Goal: Information Seeking & Learning: Understand process/instructions

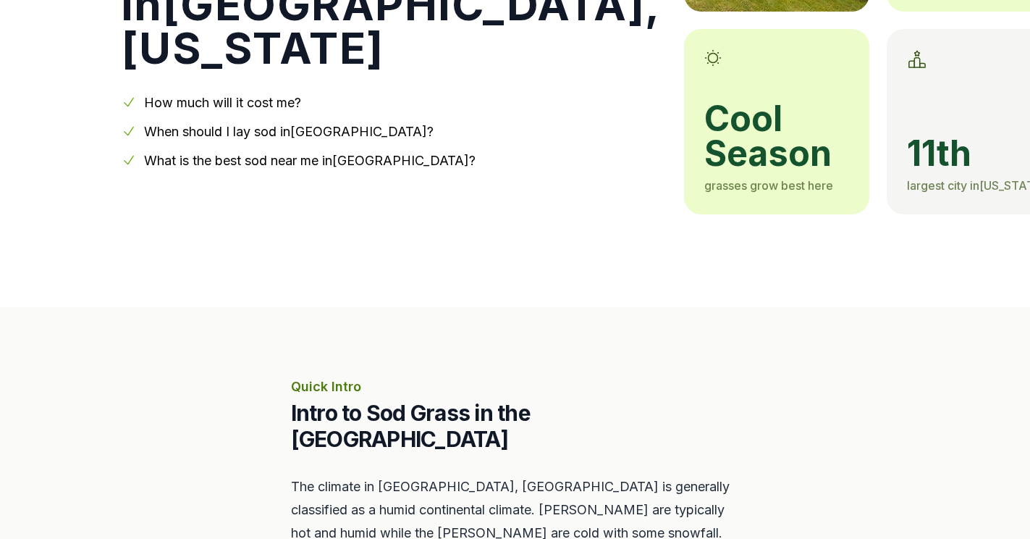
scroll to position [290, 0]
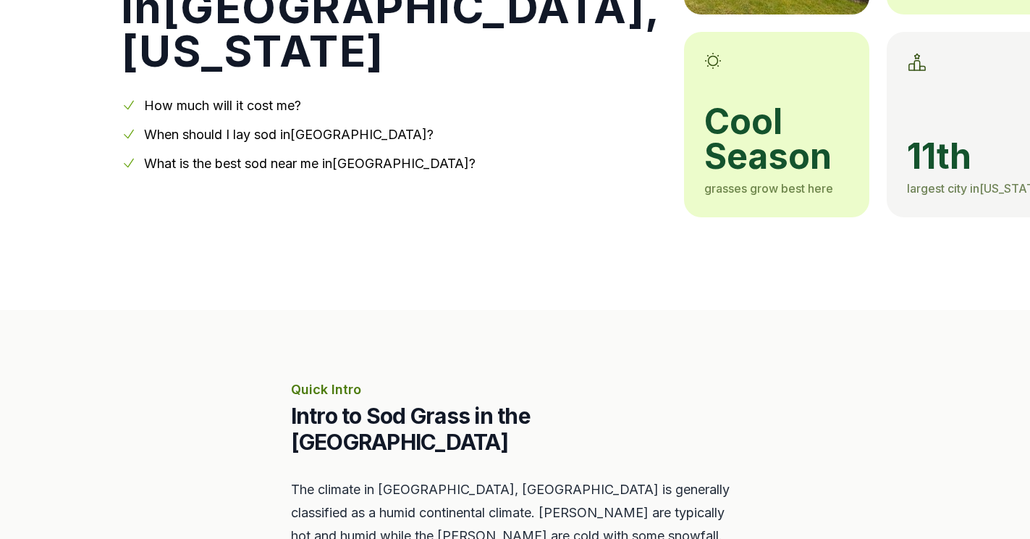
click at [210, 101] on link "How much will it cost me?" at bounding box center [222, 105] width 157 height 15
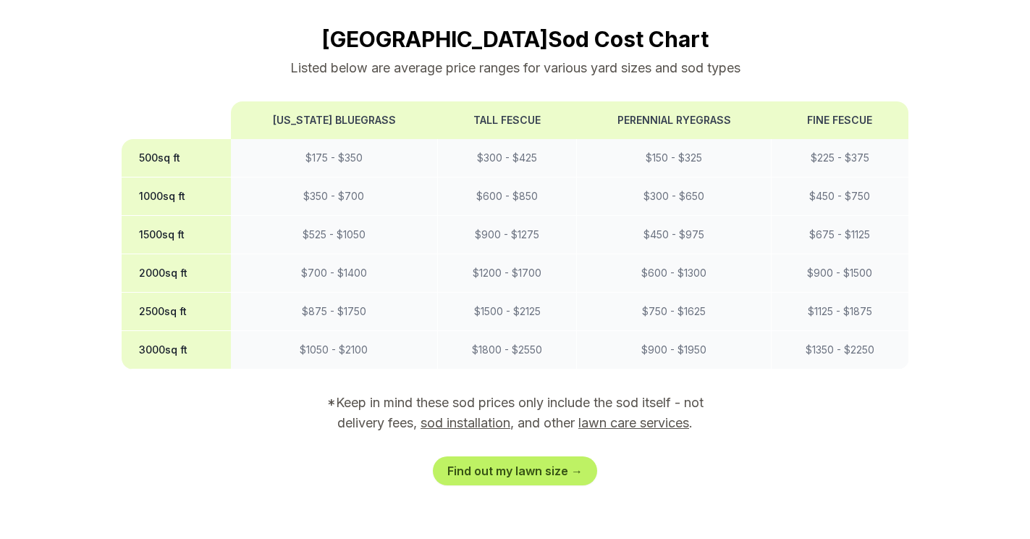
click at [210, 101] on th at bounding box center [176, 120] width 109 height 38
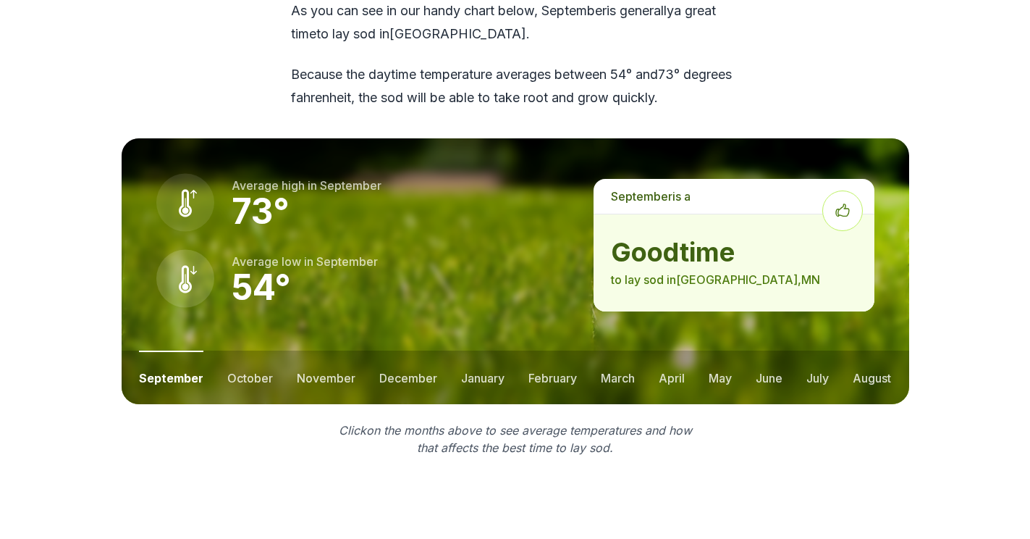
scroll to position [1908, 0]
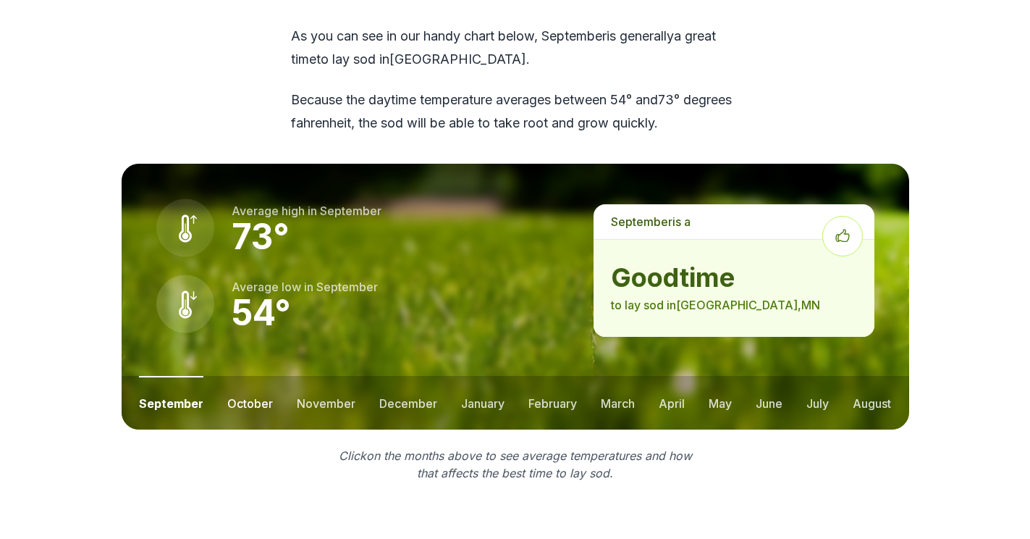
click at [246, 379] on button "october" at bounding box center [250, 403] width 46 height 54
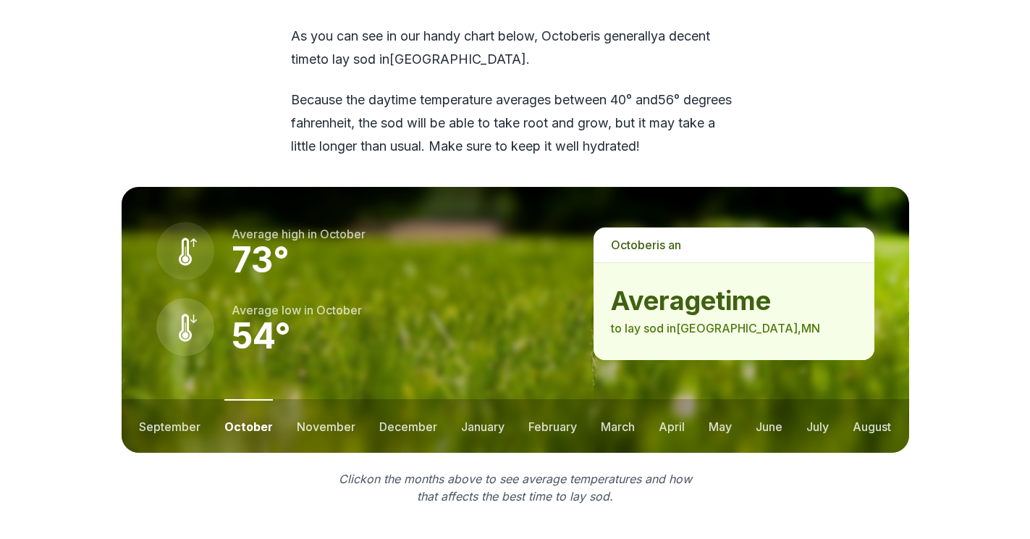
click at [246, 399] on button "october" at bounding box center [248, 426] width 49 height 54
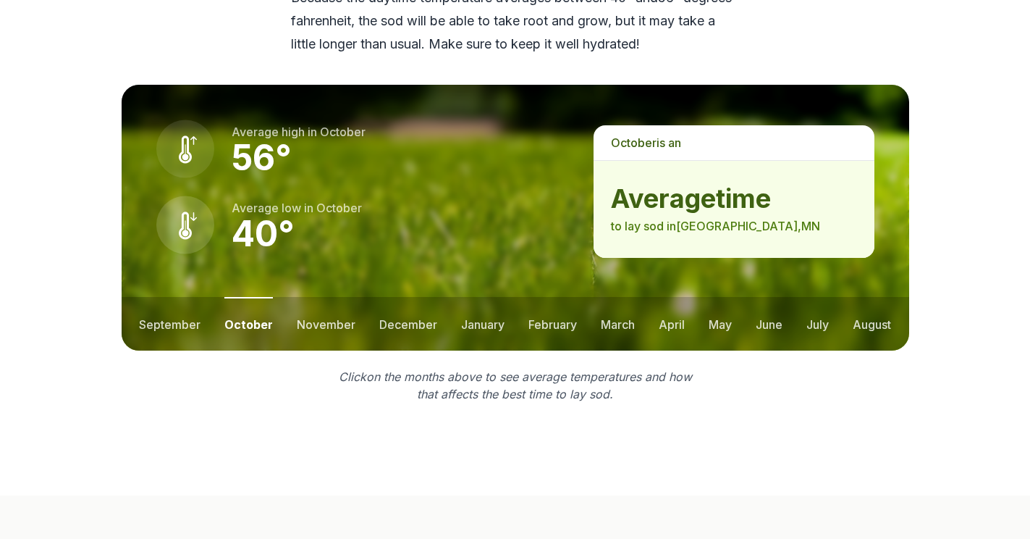
scroll to position [2053, 0]
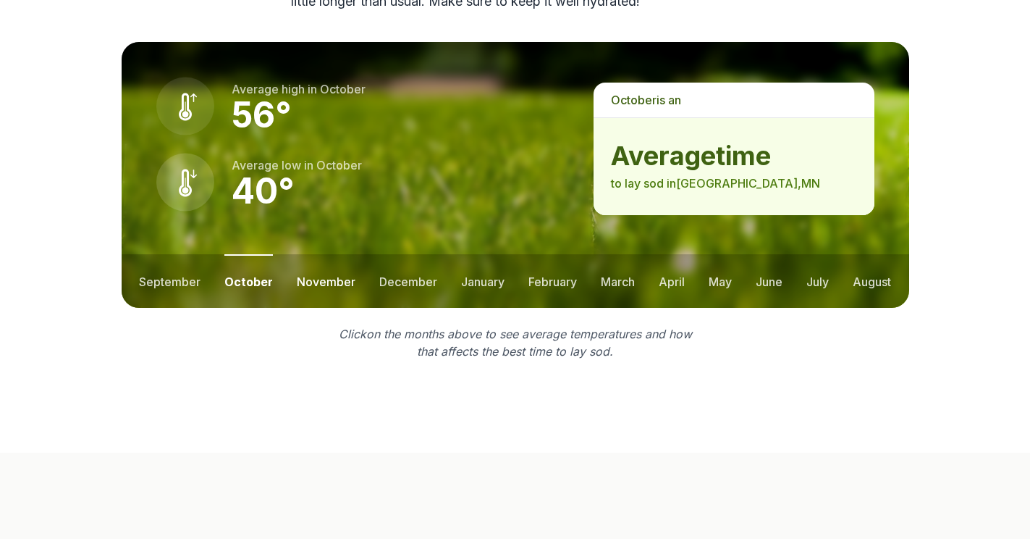
click at [318, 254] on button "november" at bounding box center [326, 281] width 59 height 54
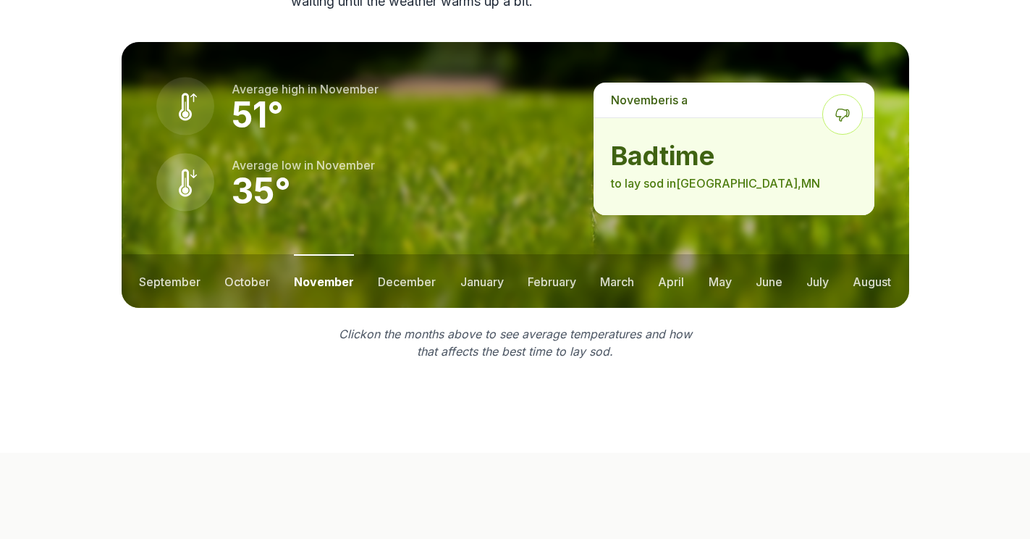
click at [318, 254] on button "november" at bounding box center [324, 281] width 60 height 54
click at [401, 254] on button "december" at bounding box center [407, 281] width 58 height 54
click at [489, 256] on button "january" at bounding box center [481, 281] width 43 height 54
click at [544, 254] on button "february" at bounding box center [554, 281] width 49 height 54
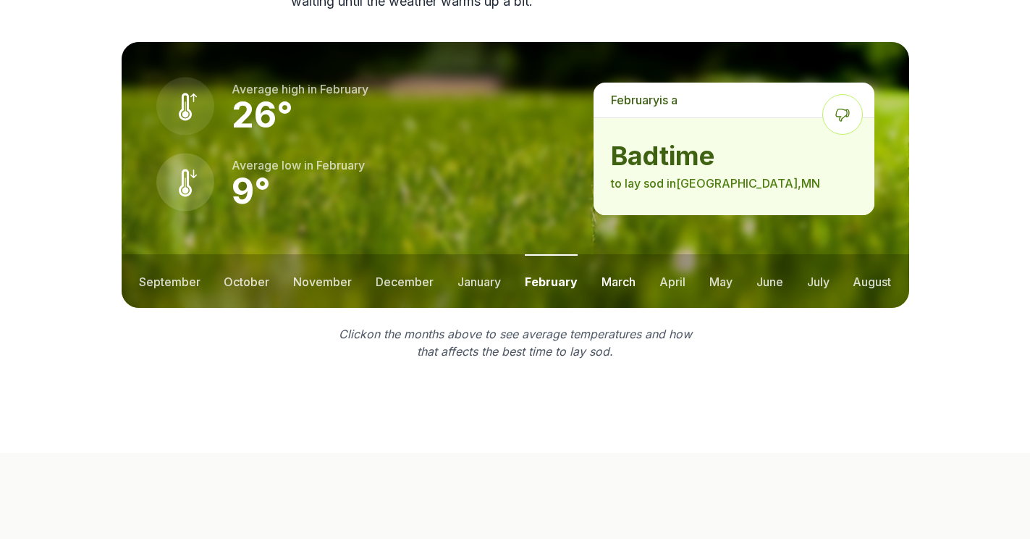
click at [630, 254] on button "march" at bounding box center [619, 281] width 34 height 54
click at [678, 257] on button "april" at bounding box center [673, 281] width 26 height 54
click at [721, 254] on button "may" at bounding box center [719, 281] width 23 height 54
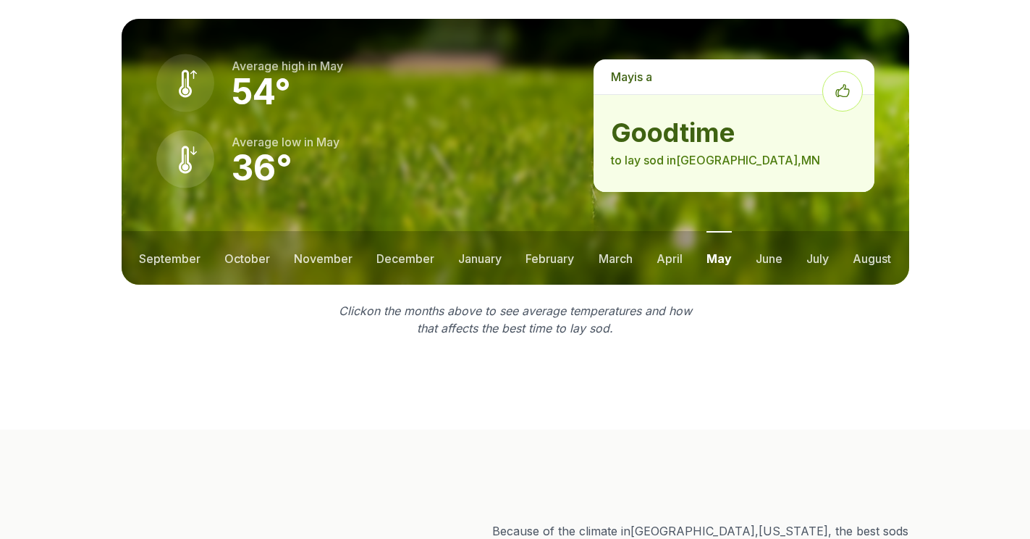
scroll to position [2030, 0]
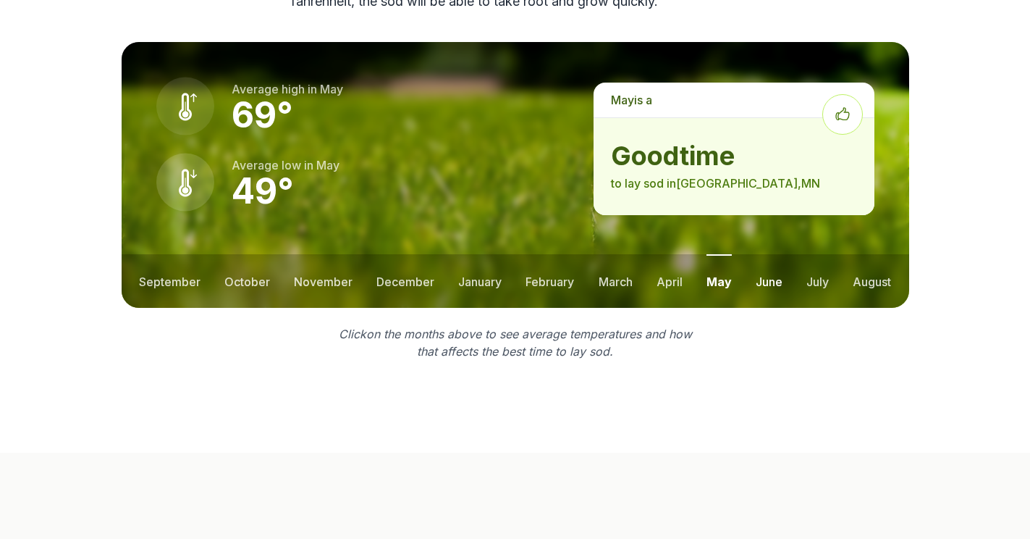
click at [773, 254] on button "june" at bounding box center [769, 281] width 27 height 54
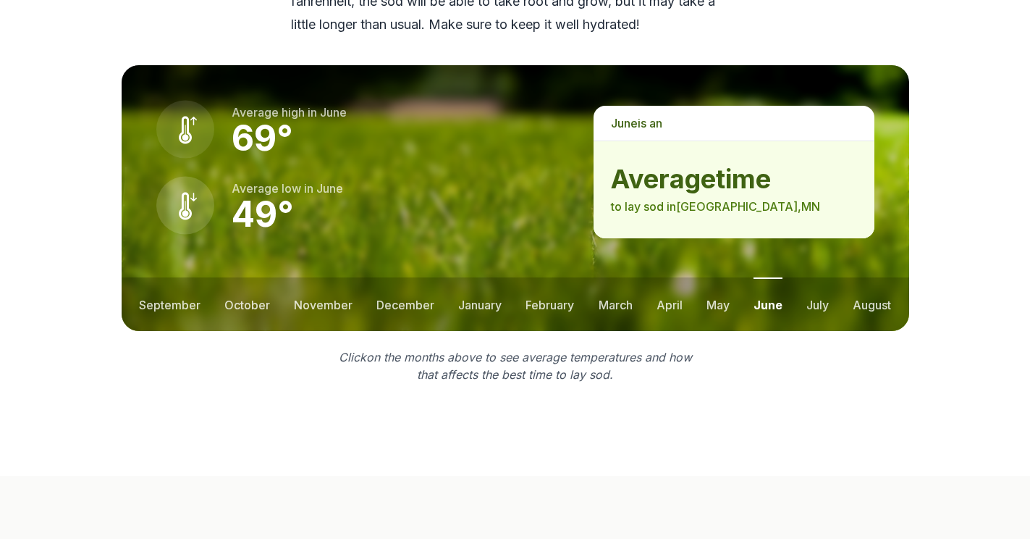
scroll to position [2053, 0]
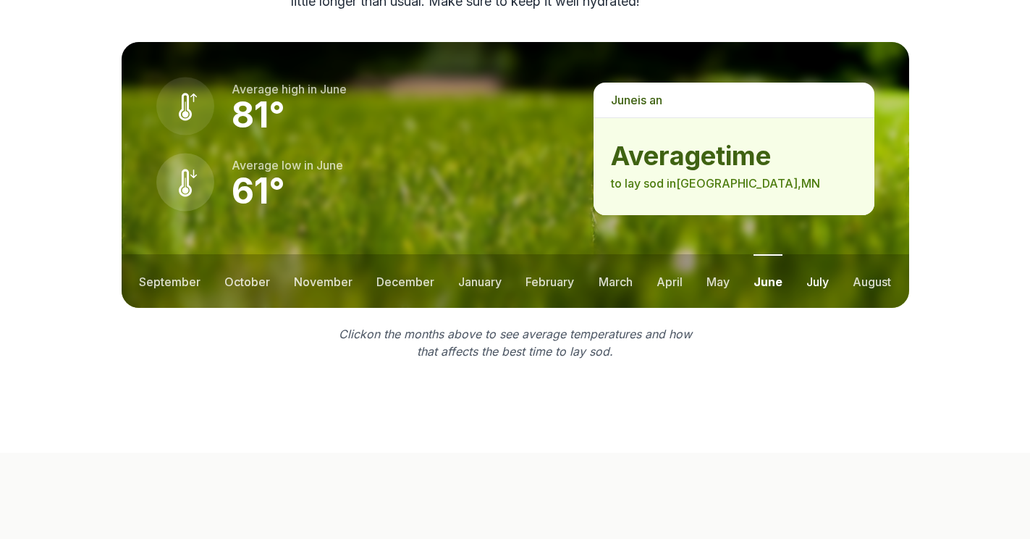
click at [818, 254] on button "july" at bounding box center [817, 281] width 22 height 54
click at [876, 254] on button "august" at bounding box center [872, 281] width 38 height 54
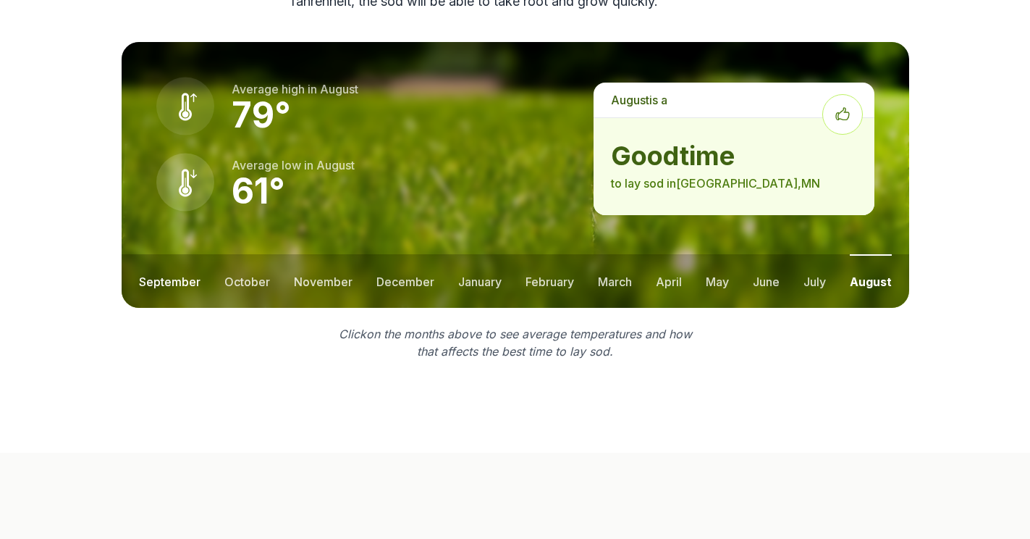
click at [181, 254] on button "september" at bounding box center [170, 281] width 62 height 54
click at [230, 254] on button "october" at bounding box center [250, 281] width 46 height 54
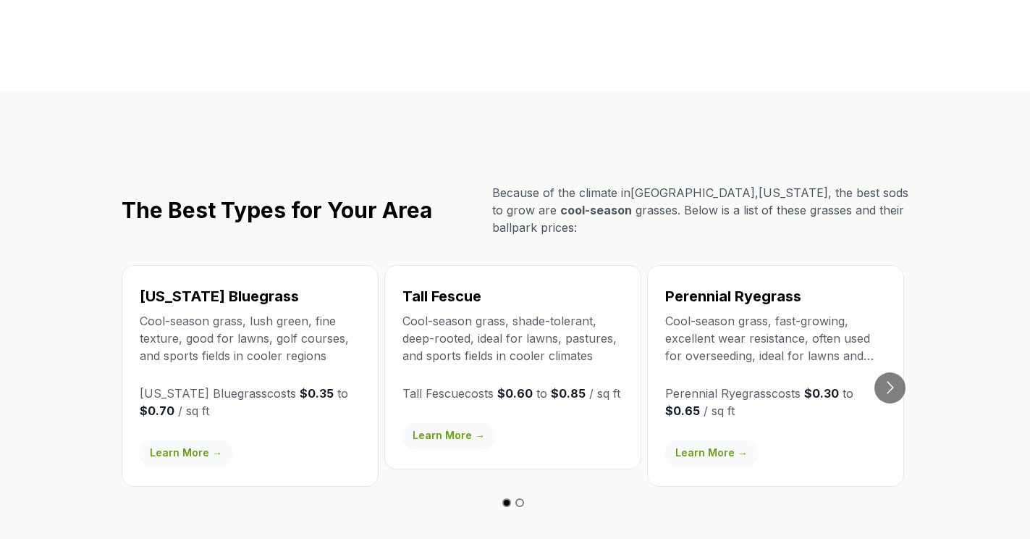
scroll to position [2415, 0]
click at [183, 439] on link "Learn More →" at bounding box center [186, 452] width 93 height 26
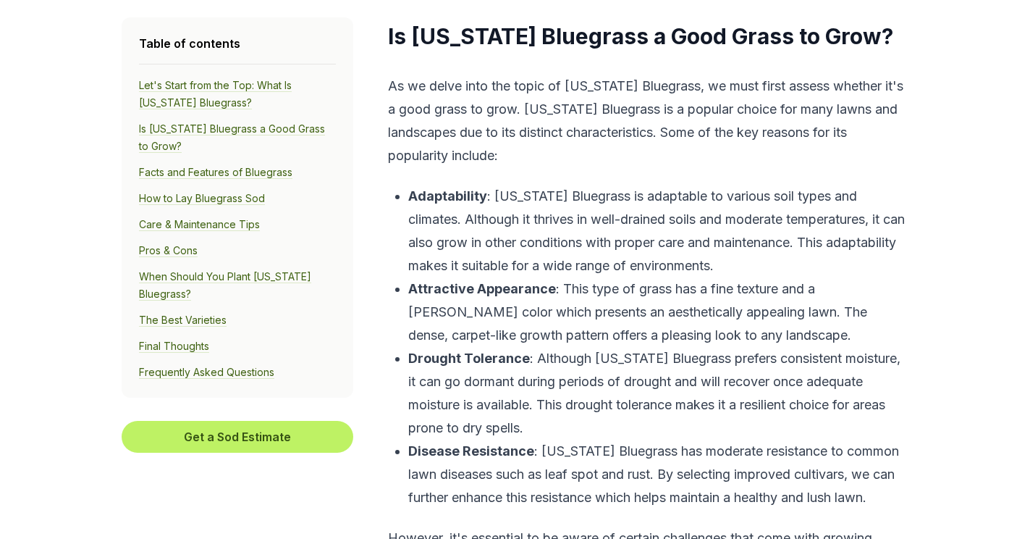
scroll to position [1593, 0]
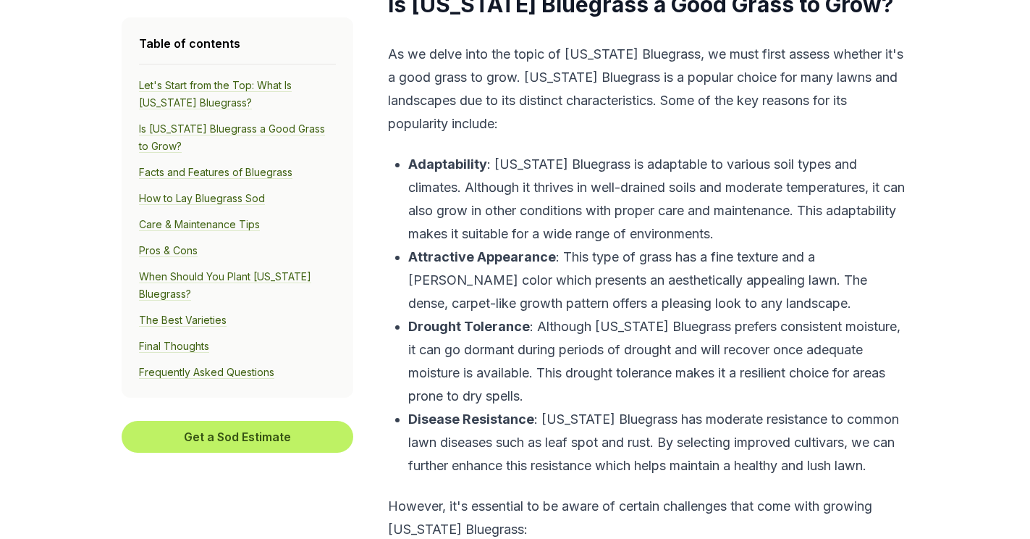
click at [181, 197] on link "How to Lay Bluegrass Sod" at bounding box center [202, 198] width 126 height 13
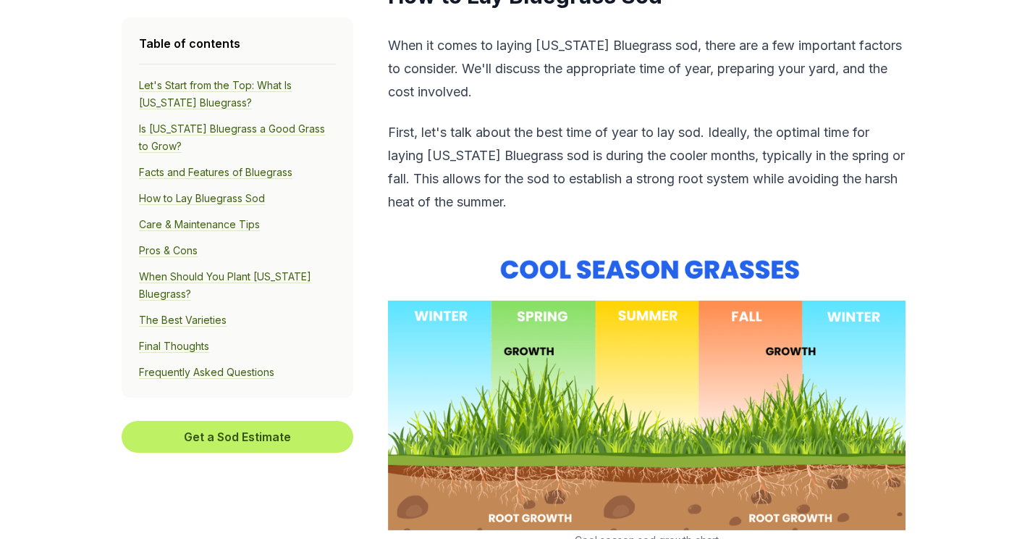
click at [181, 197] on link "How to Lay Bluegrass Sod" at bounding box center [202, 198] width 126 height 13
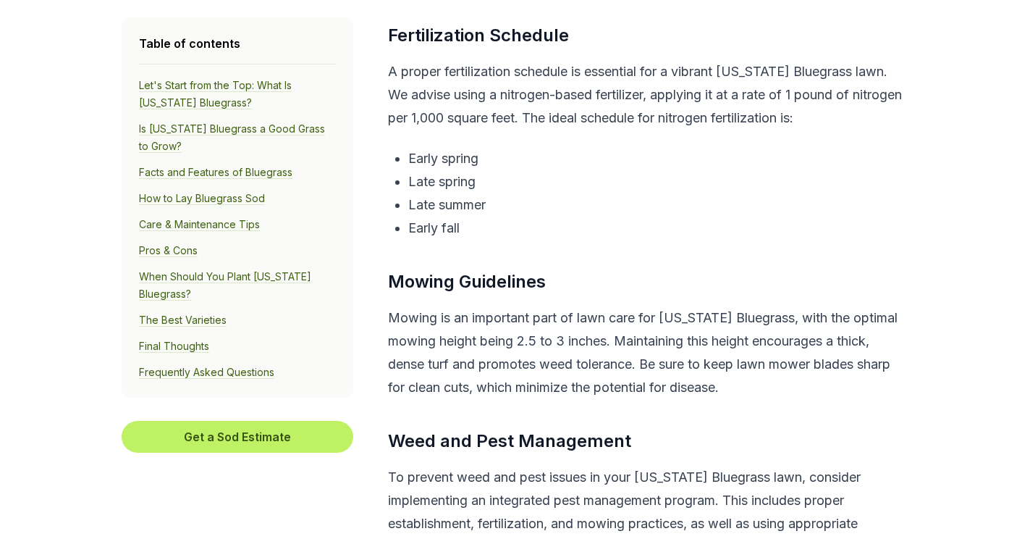
scroll to position [5455, 0]
